Goal: Information Seeking & Learning: Learn about a topic

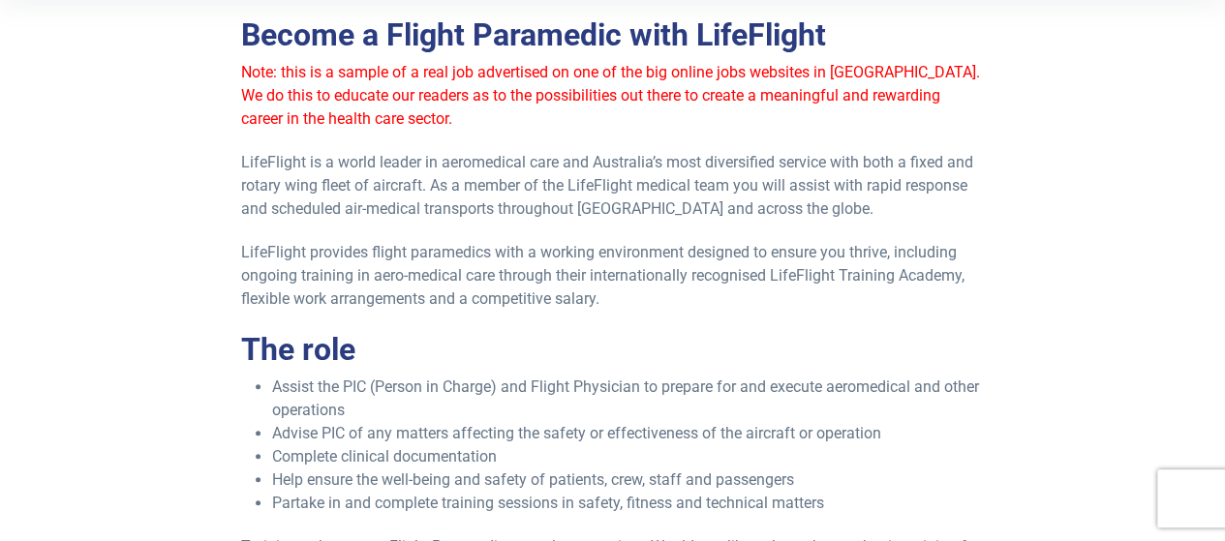
scroll to position [591, 0]
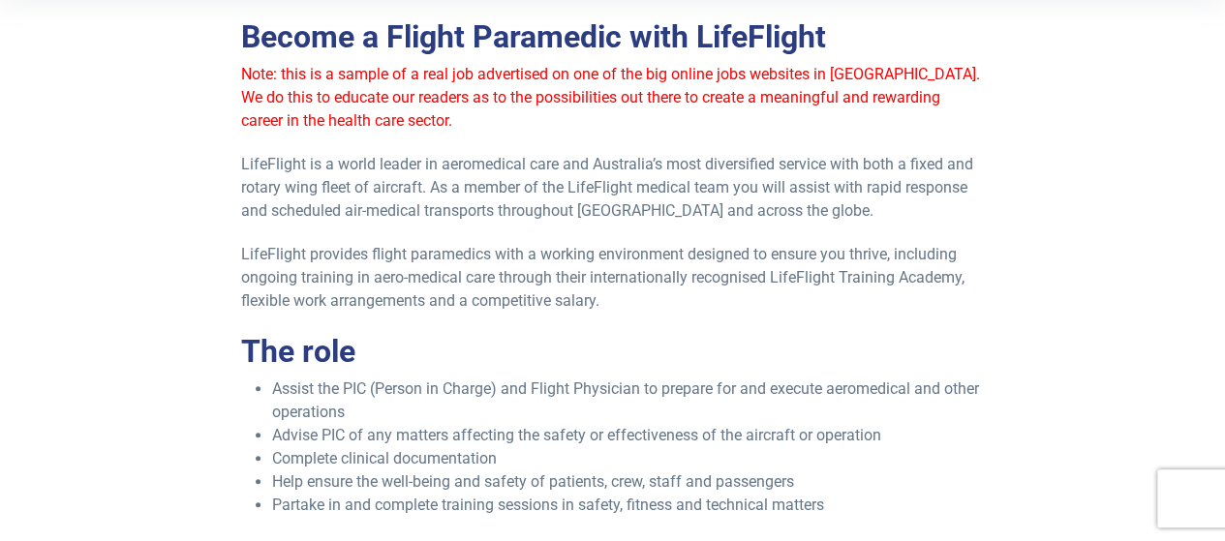
click at [845, 202] on p "LifeFlight is a world leader in aeromedical care and Australia’s most diversifi…" at bounding box center [612, 188] width 743 height 70
click at [854, 210] on p "LifeFlight is a world leader in aeromedical care and Australia’s most diversifi…" at bounding box center [612, 188] width 743 height 70
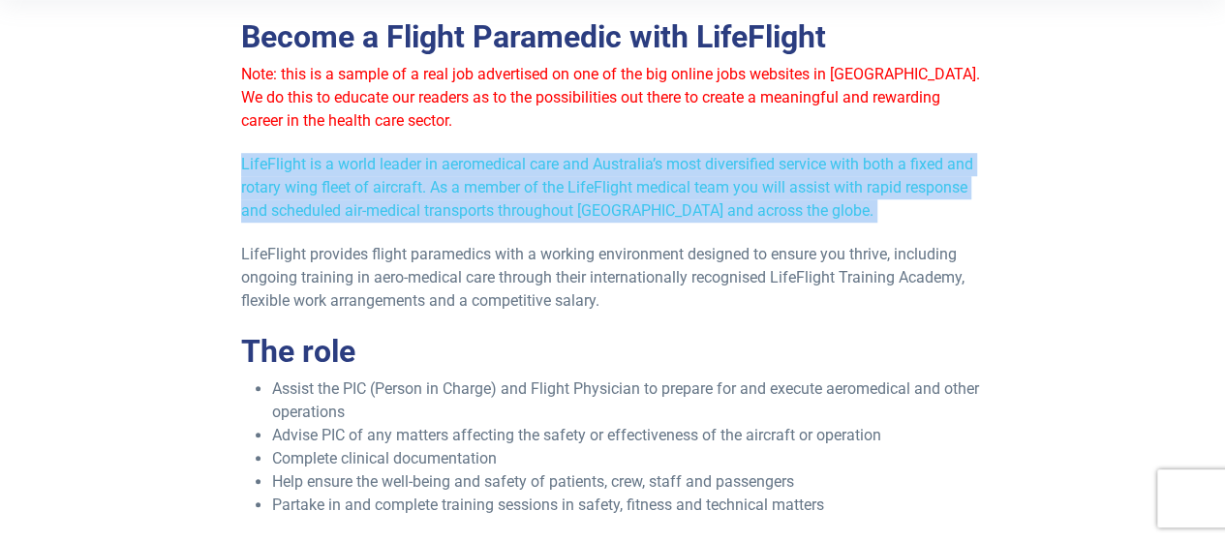
click at [855, 210] on p "LifeFlight is a world leader in aeromedical care and Australia’s most diversifi…" at bounding box center [612, 188] width 743 height 70
click at [854, 210] on p "LifeFlight is a world leader in aeromedical care and Australia’s most diversifi…" at bounding box center [612, 188] width 743 height 70
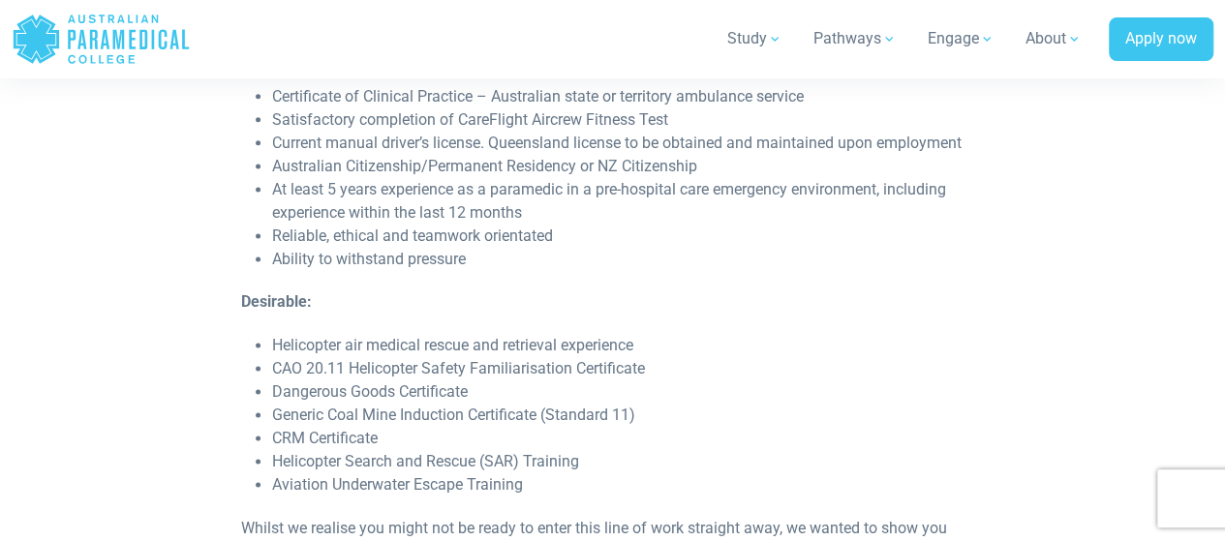
scroll to position [1203, 0]
